Goal: Navigation & Orientation: Find specific page/section

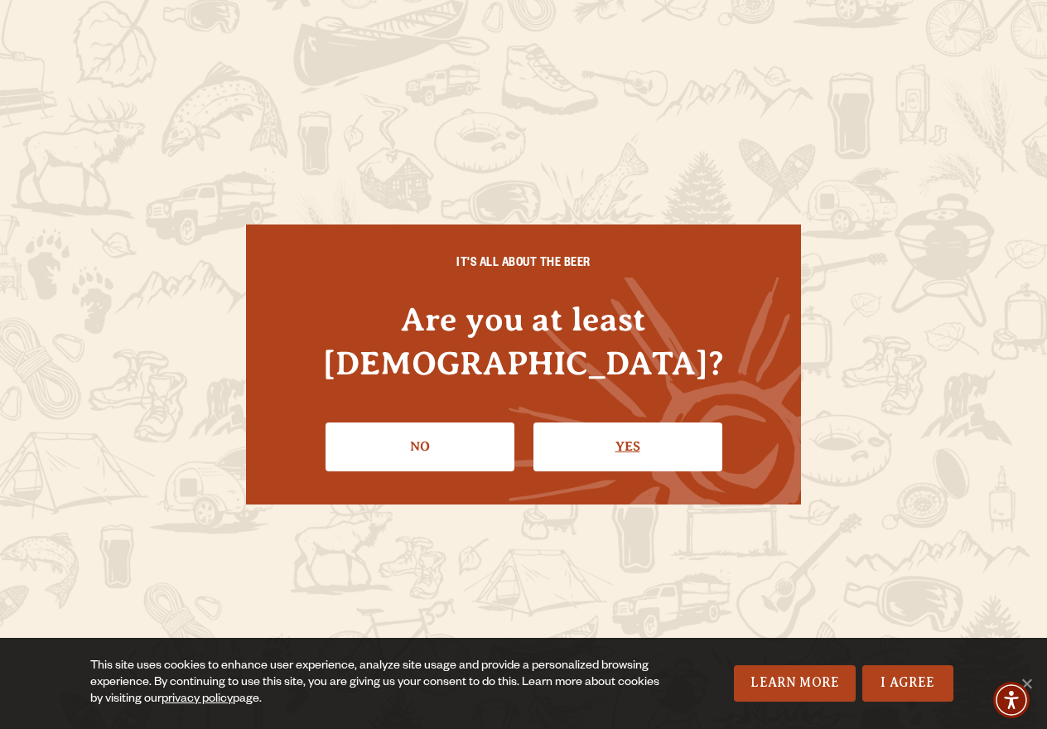
click at [573, 422] on link "Yes" at bounding box center [627, 446] width 189 height 48
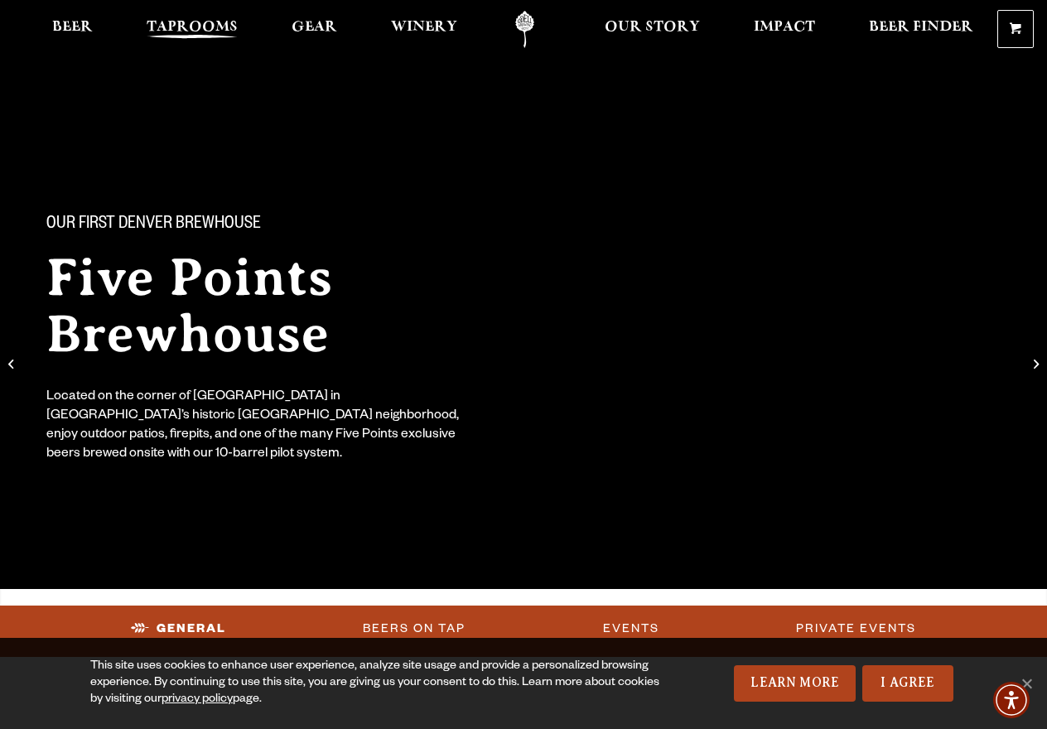
click at [192, 31] on span "Taprooms" at bounding box center [192, 27] width 91 height 13
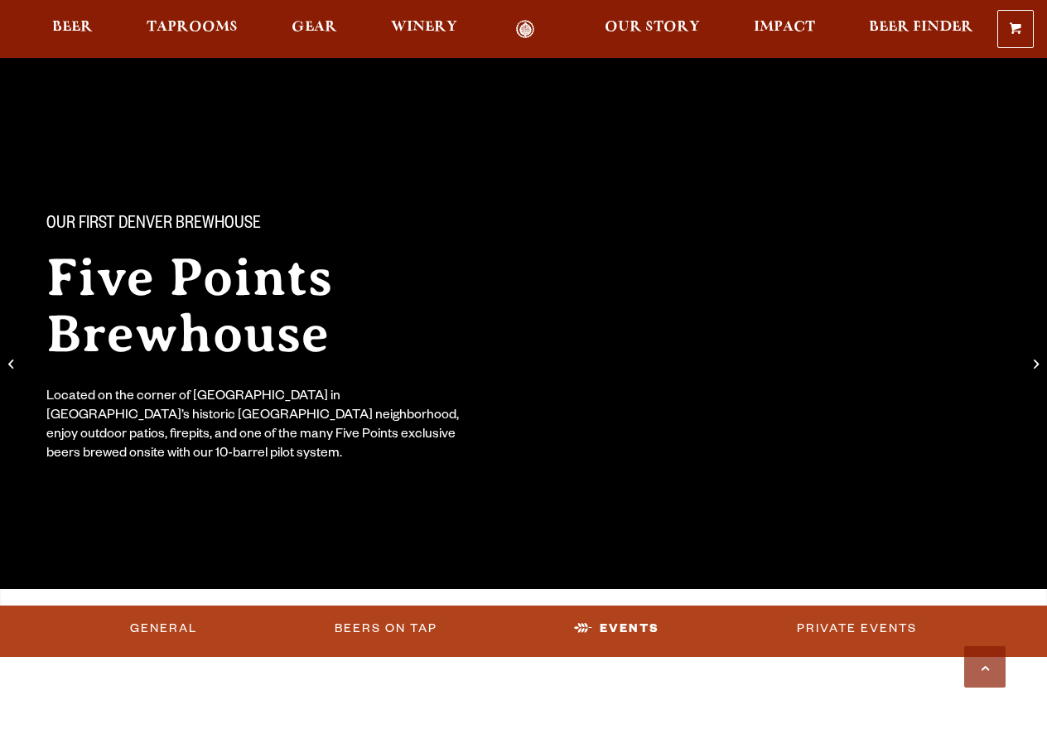
scroll to position [2452, 0]
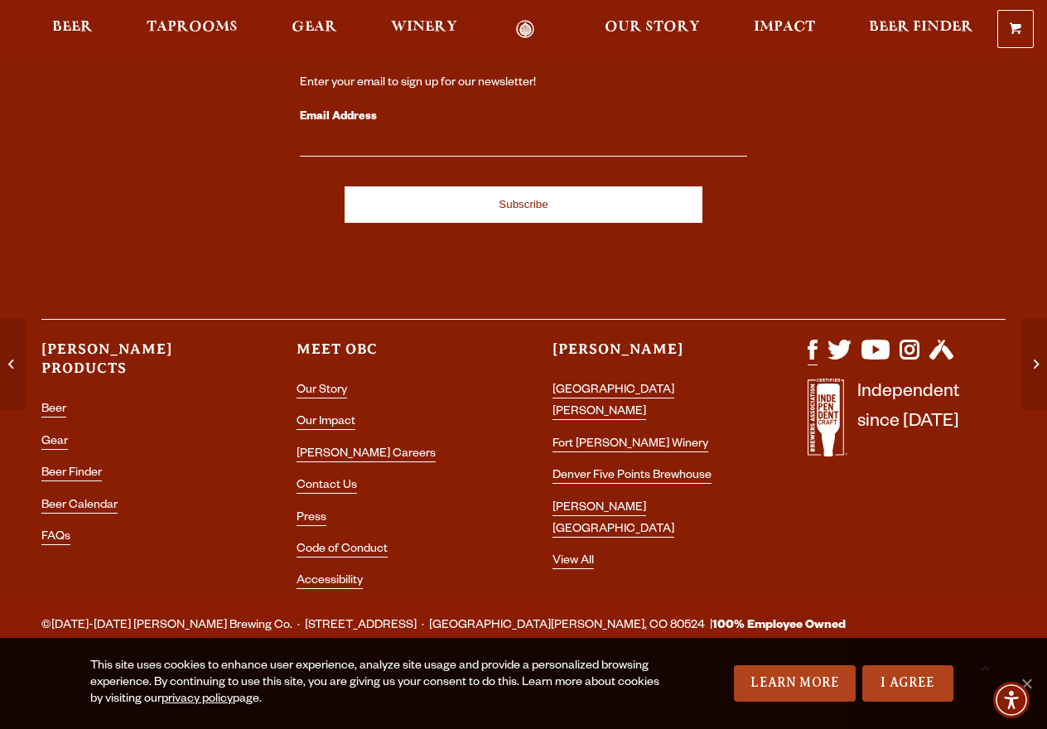
click at [817, 353] on img "Visit us on Facebook" at bounding box center [812, 350] width 9 height 20
